Goal: Task Accomplishment & Management: Complete application form

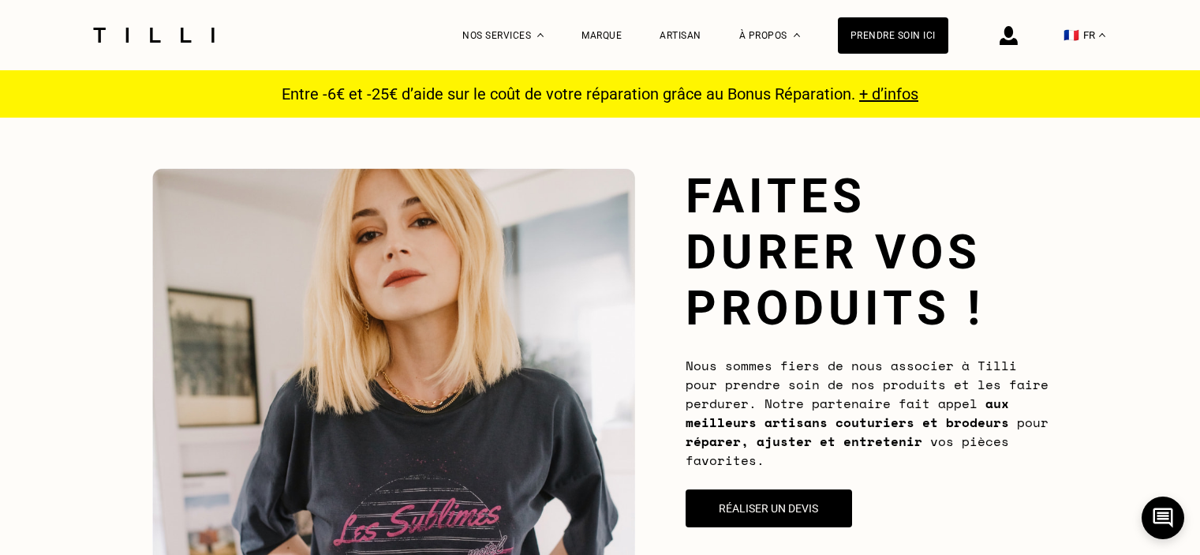
click at [669, 36] on div "La Méthode Retoucherie Maroquinerie Broderie Cordonnerie Nos prix Nos services …" at bounding box center [706, 35] width 486 height 70
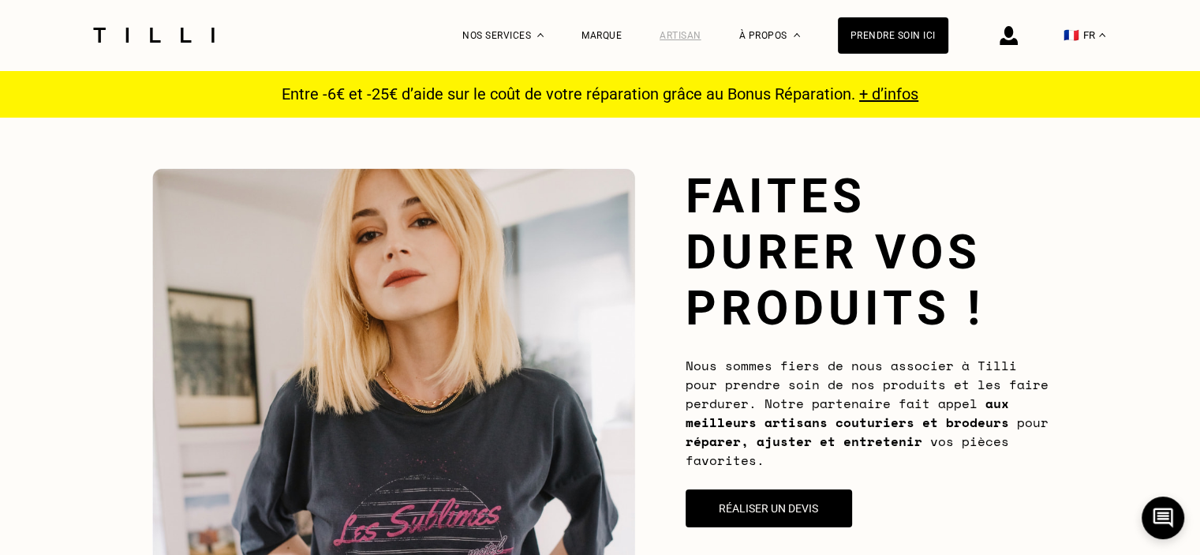
click at [692, 35] on div "Artisan" at bounding box center [681, 35] width 42 height 11
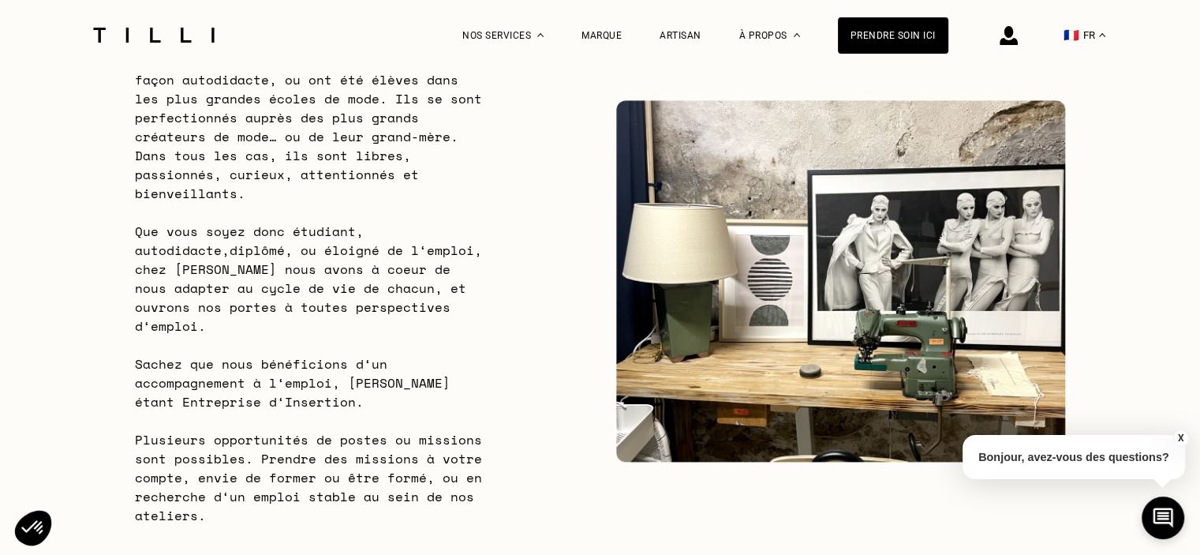
scroll to position [1184, 0]
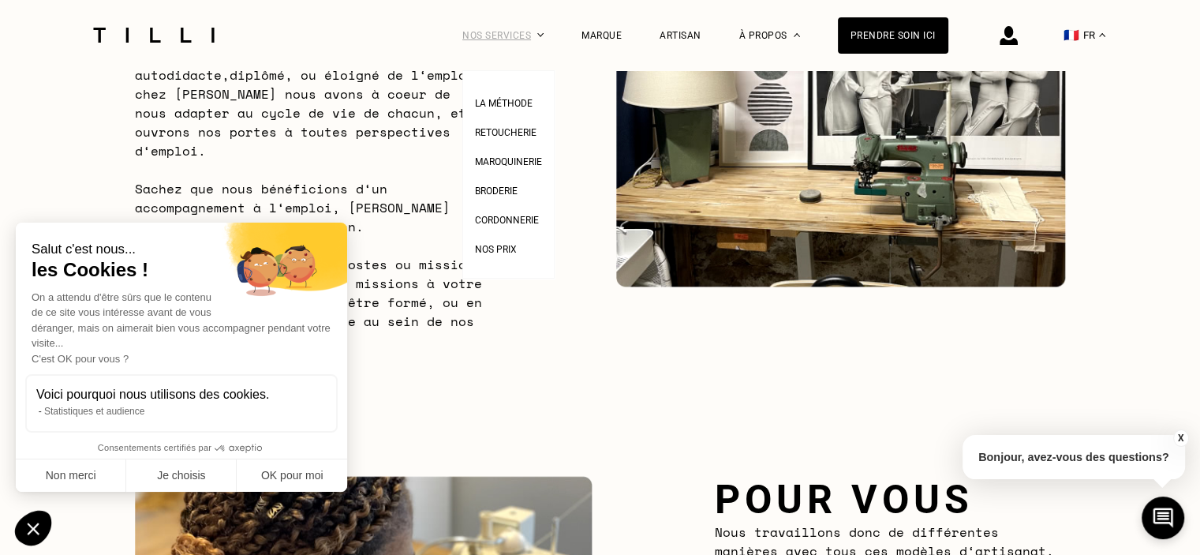
click at [544, 38] on div "Nos services" at bounding box center [503, 35] width 81 height 70
click at [174, 42] on div at bounding box center [154, 35] width 133 height 70
